Goal: Transaction & Acquisition: Purchase product/service

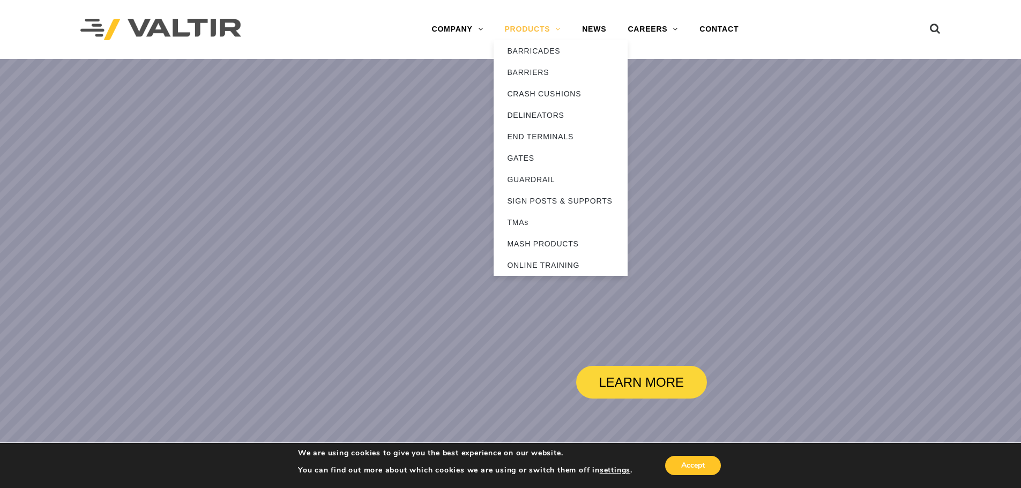
click at [550, 28] on link "PRODUCTS" at bounding box center [532, 29] width 78 height 21
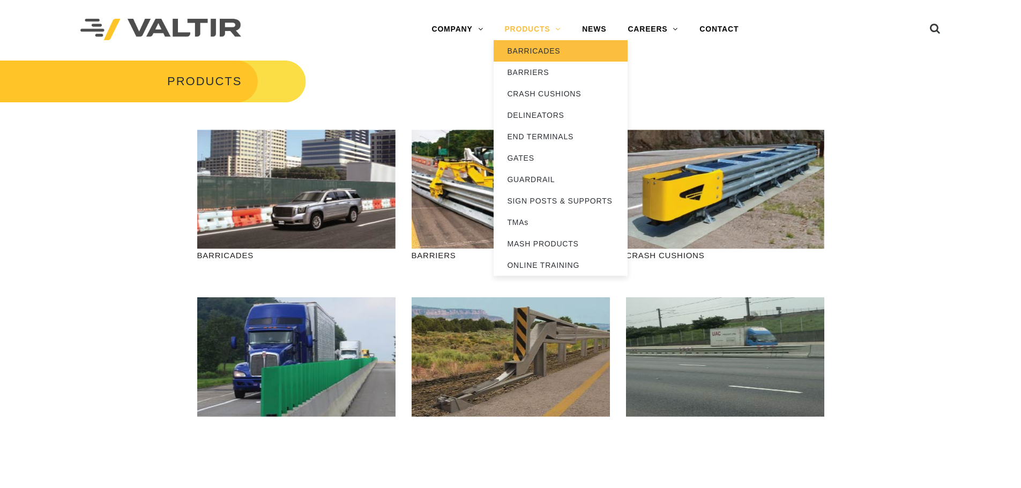
click at [538, 54] on link "BARRICADES" at bounding box center [560, 50] width 134 height 21
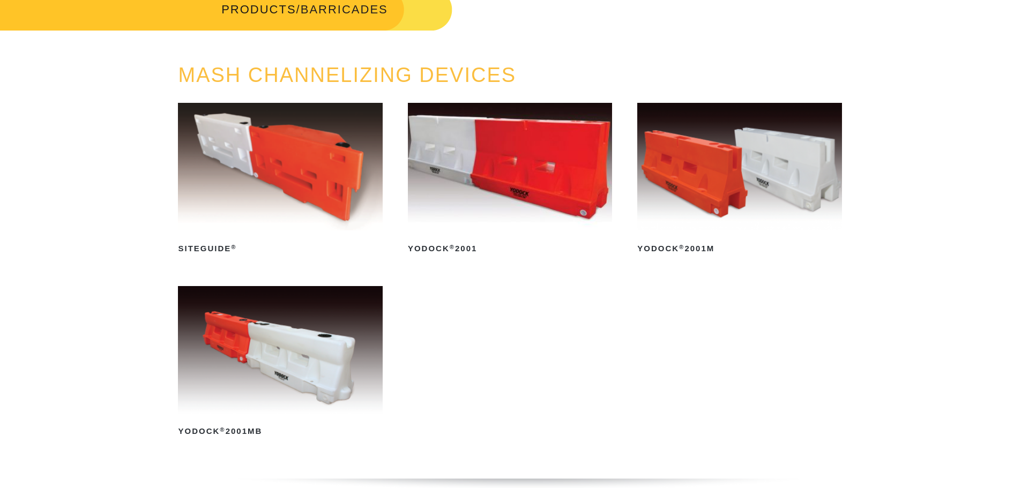
scroll to position [161, 0]
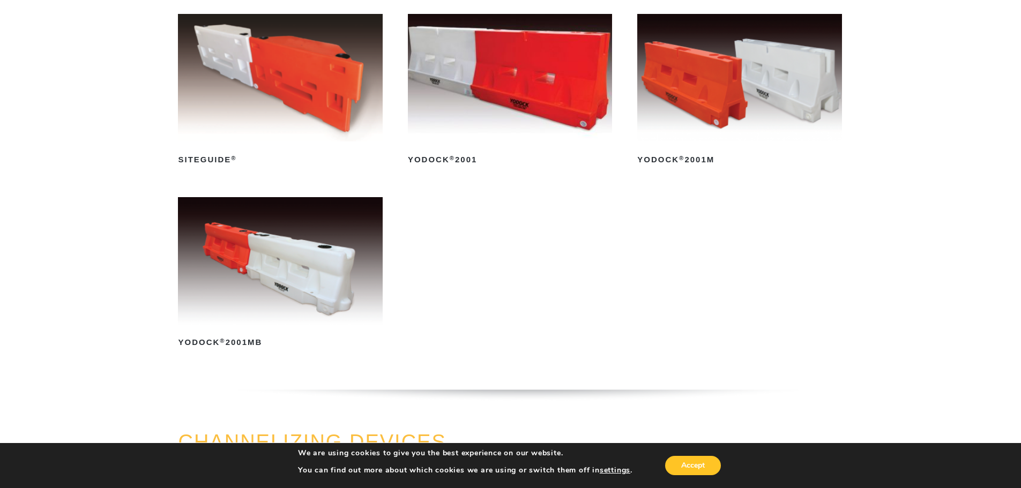
click at [304, 277] on img at bounding box center [280, 261] width 204 height 128
